Goal: Task Accomplishment & Management: Manage account settings

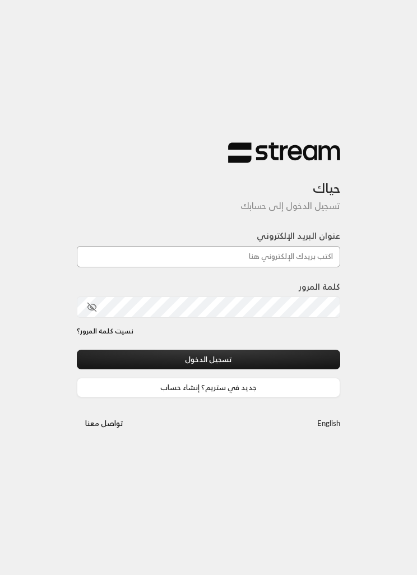
click at [321, 257] on input "عنوان البريد الإلكتروني" at bounding box center [208, 256] width 263 height 21
click at [142, 252] on input "عنوان البريد الإلكتروني" at bounding box center [208, 256] width 263 height 21
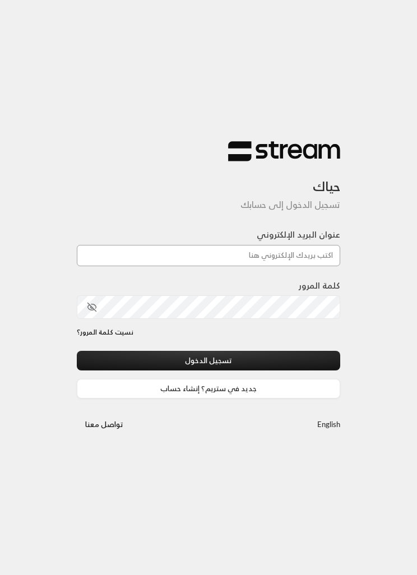
click at [152, 250] on input "عنوان البريد الإلكتروني" at bounding box center [208, 255] width 263 height 21
click at [170, 249] on input "عنوان البريد الإلكتروني" at bounding box center [208, 255] width 263 height 21
click at [179, 250] on input "عنوان البريد الإلكتروني" at bounding box center [208, 255] width 263 height 21
click at [315, 265] on input "عنوان البريد الإلكتروني" at bounding box center [208, 255] width 263 height 21
paste input "[EMAIL_ADDRESS][DOMAIN_NAME]"
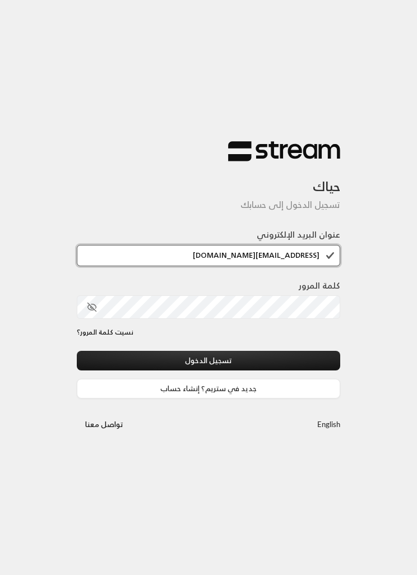
type input "[EMAIL_ADDRESS][DOMAIN_NAME]"
click at [298, 353] on button "تسجيل الدخول" at bounding box center [208, 361] width 263 height 20
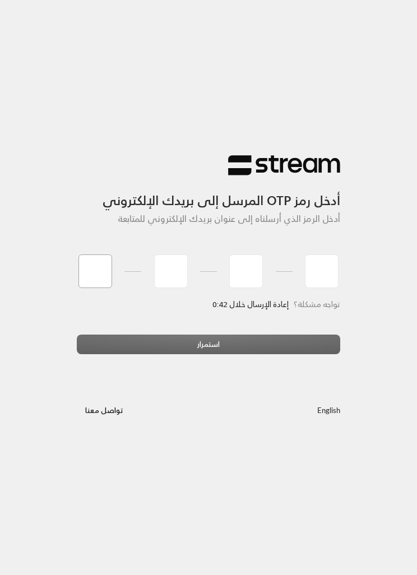
click at [91, 266] on input "tel" at bounding box center [95, 272] width 34 height 34
type input "6"
type input "1"
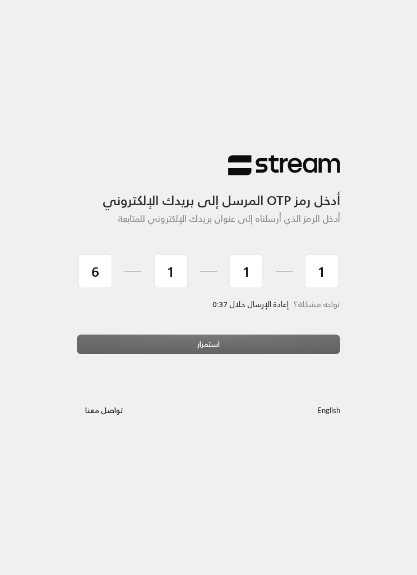
click at [214, 330] on div "تواجه مشكلة؟ إعادة الإرسال خلال 0:37" at bounding box center [208, 317] width 263 height 35
click at [224, 344] on div "استمرار" at bounding box center [208, 349] width 263 height 28
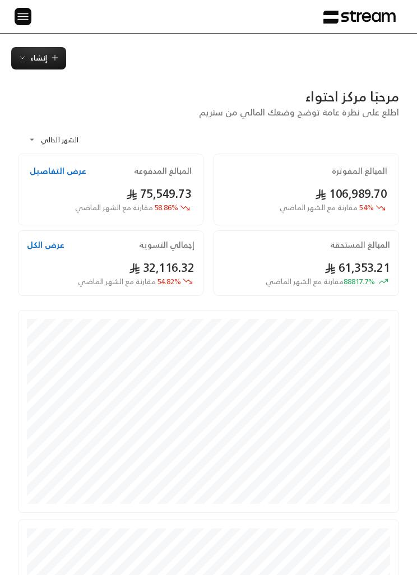
click at [20, 19] on img at bounding box center [22, 17] width 13 height 14
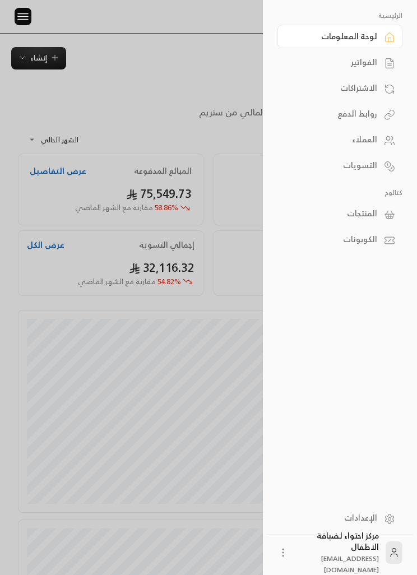
click at [373, 77] on link "الاشتراكات" at bounding box center [340, 88] width 125 height 24
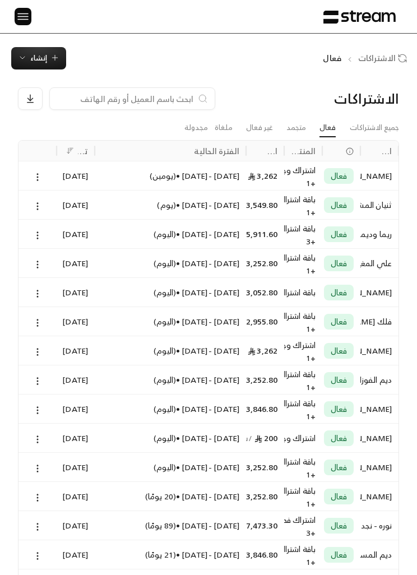
click at [16, 21] on button at bounding box center [23, 16] width 17 height 17
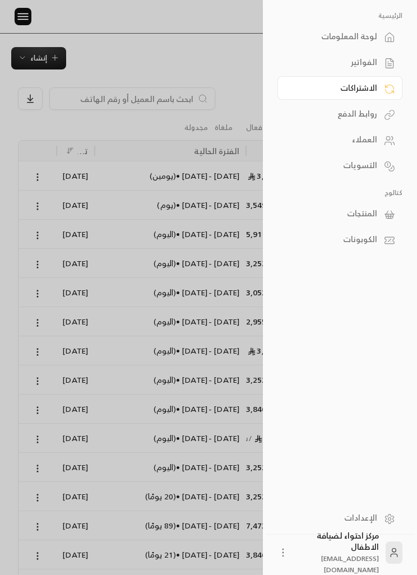
click at [377, 72] on link "الفواتير" at bounding box center [340, 62] width 125 height 24
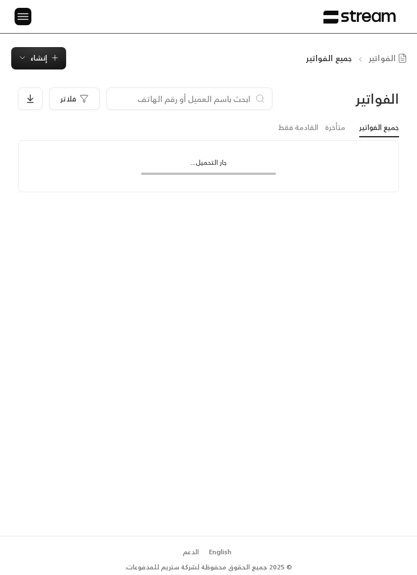
click at [379, 62] on link "الفواتير" at bounding box center [390, 58] width 42 height 11
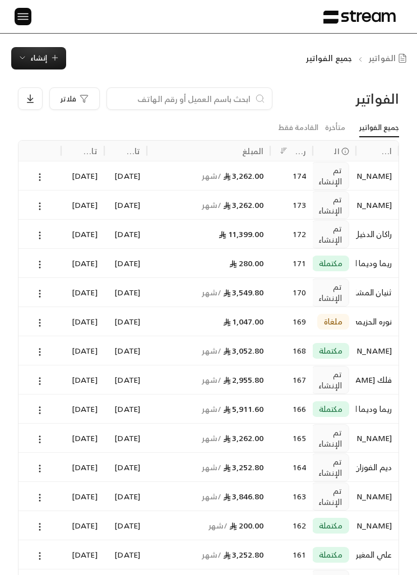
click at [244, 101] on input at bounding box center [182, 99] width 137 height 12
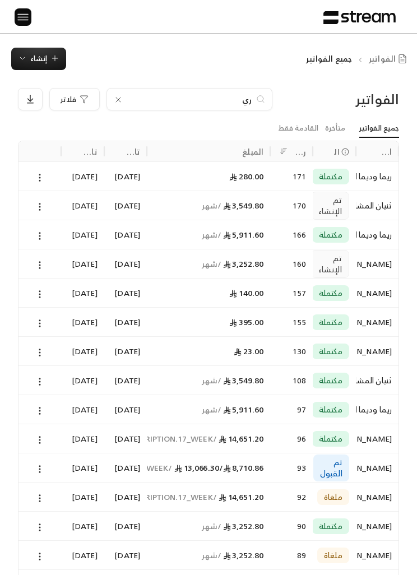
type input "ري"
click at [39, 181] on icon at bounding box center [40, 177] width 10 height 10
click at [48, 209] on li "عرض" at bounding box center [51, 205] width 27 height 19
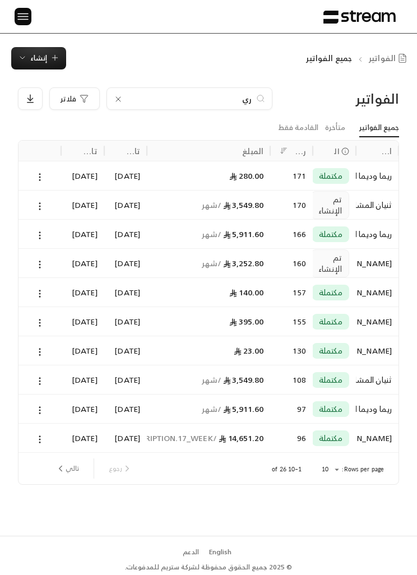
click at [29, 236] on div at bounding box center [39, 234] width 29 height 29
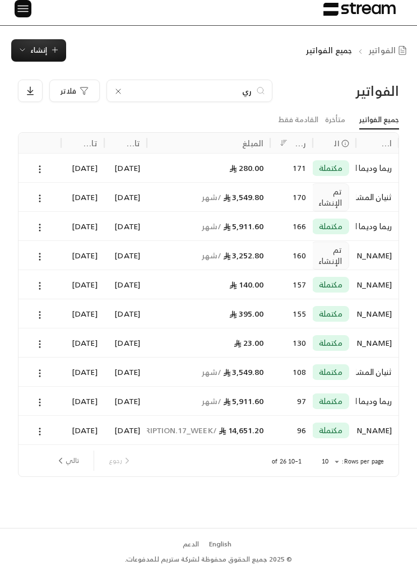
scroll to position [2, 0]
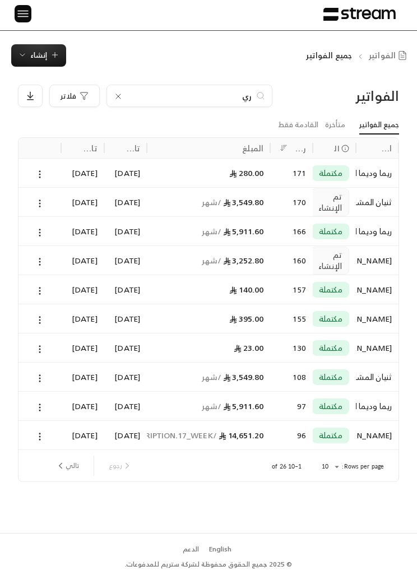
click at [128, 96] on input "ري" at bounding box center [189, 96] width 124 height 12
click at [115, 97] on icon at bounding box center [118, 97] width 9 height 9
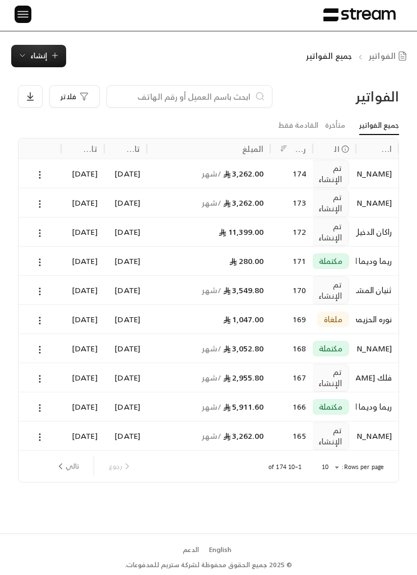
click at [302, 118] on link "القادمة فقط" at bounding box center [298, 126] width 40 height 18
